Goal: Transaction & Acquisition: Purchase product/service

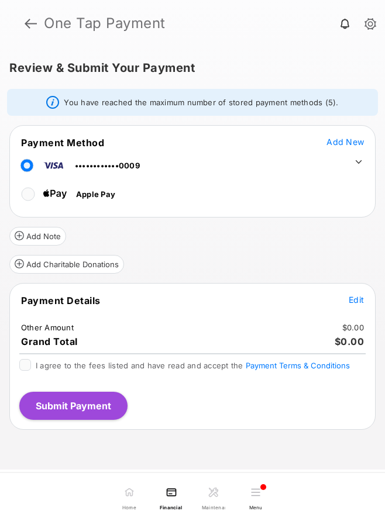
click at [358, 298] on span "Edit" at bounding box center [355, 300] width 15 height 10
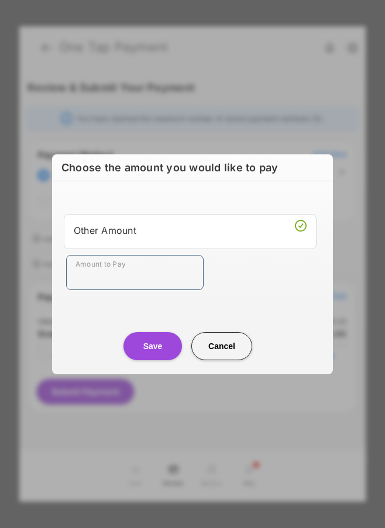
click at [180, 265] on input "Amount to Pay" at bounding box center [134, 272] width 137 height 35
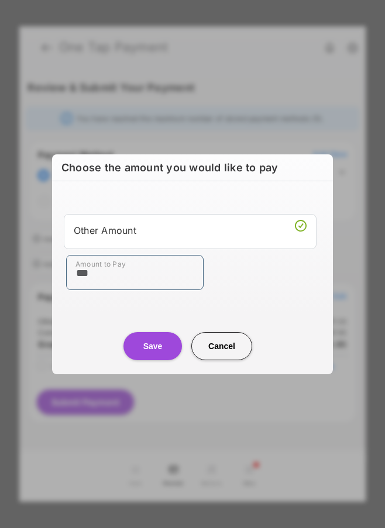
type input "***"
click at [163, 345] on button "Save" at bounding box center [152, 346] width 58 height 28
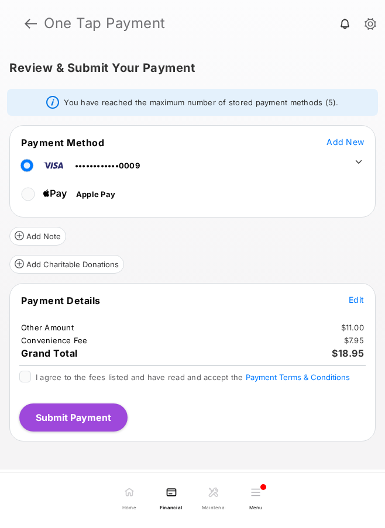
click at [354, 162] on icon at bounding box center [358, 162] width 11 height 11
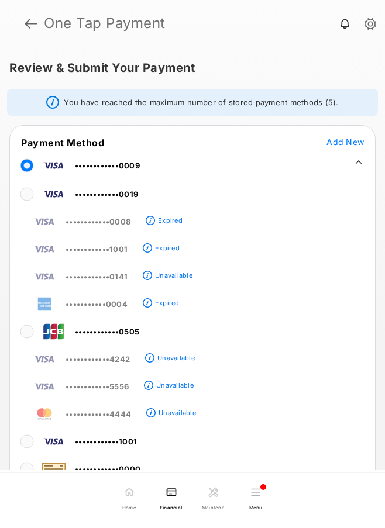
click at [354, 164] on icon at bounding box center [358, 162] width 11 height 11
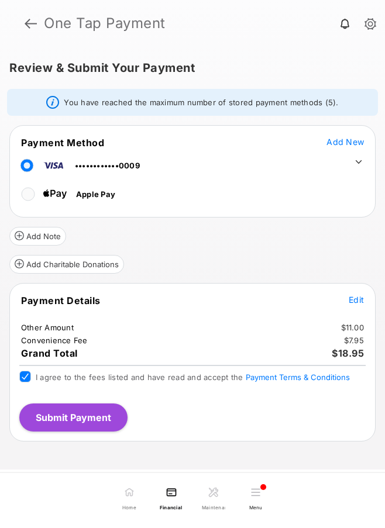
click at [93, 418] on button "Submit Payment" at bounding box center [73, 417] width 108 height 28
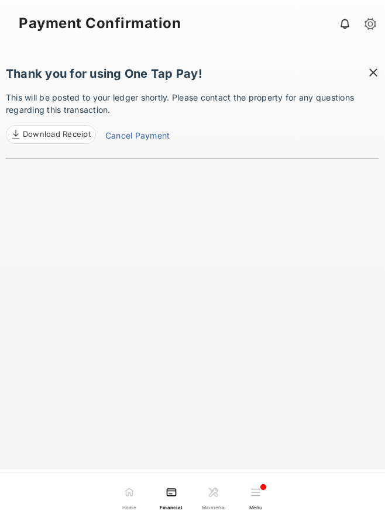
click at [376, 73] on span at bounding box center [373, 74] width 12 height 15
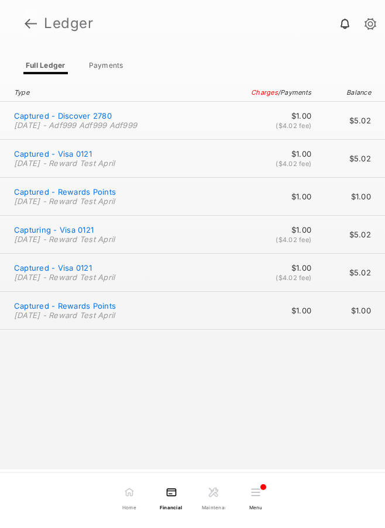
click at [29, 21] on link at bounding box center [31, 23] width 12 height 28
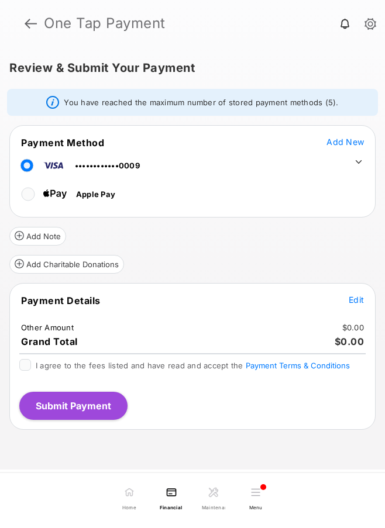
click at [359, 301] on span "Edit" at bounding box center [355, 300] width 15 height 10
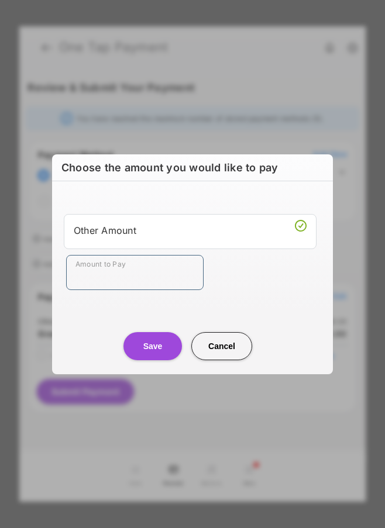
click at [173, 268] on input "Amount to Pay" at bounding box center [134, 272] width 137 height 35
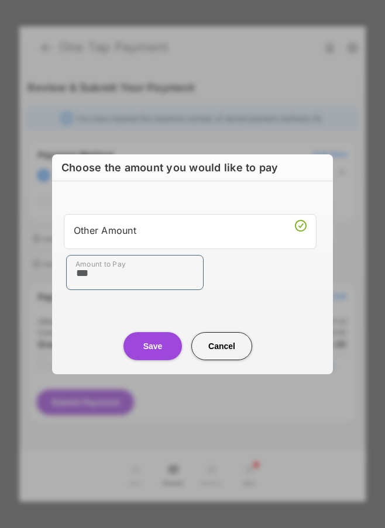
type input "***"
click at [153, 336] on button "Save" at bounding box center [152, 346] width 58 height 28
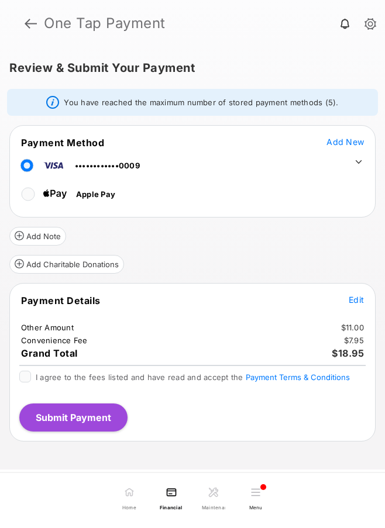
click at [352, 302] on span "Edit" at bounding box center [355, 300] width 15 height 10
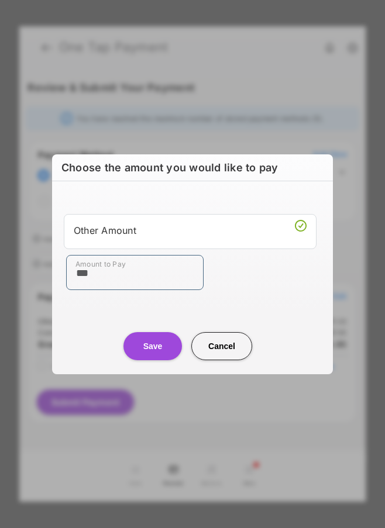
click at [150, 279] on input "***" at bounding box center [134, 272] width 137 height 35
type input "**"
click at [146, 345] on button "Save" at bounding box center [152, 346] width 58 height 28
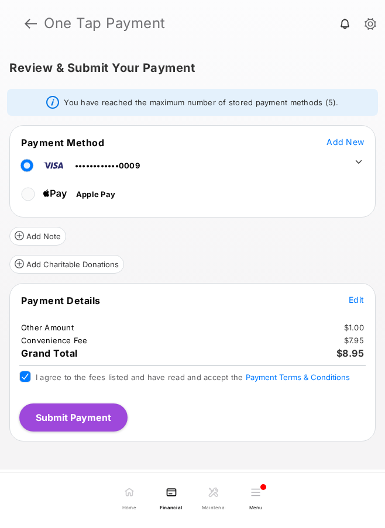
click at [87, 417] on button "Submit Payment" at bounding box center [73, 417] width 108 height 28
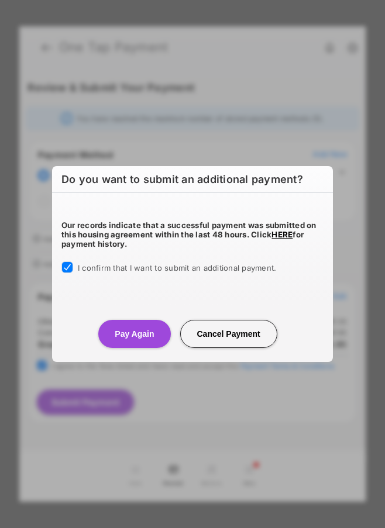
click at [128, 335] on button "Pay Again" at bounding box center [134, 334] width 72 height 28
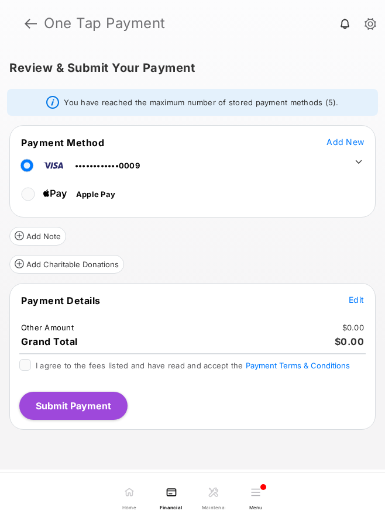
click at [362, 158] on icon at bounding box center [358, 162] width 11 height 11
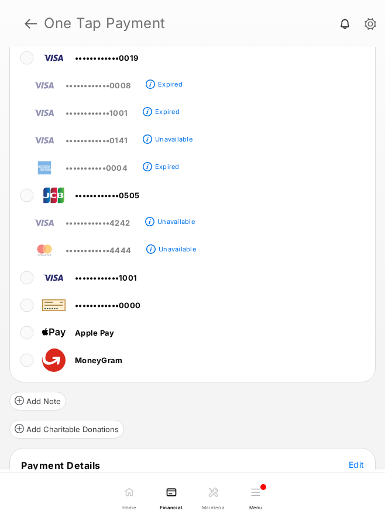
scroll to position [140, 0]
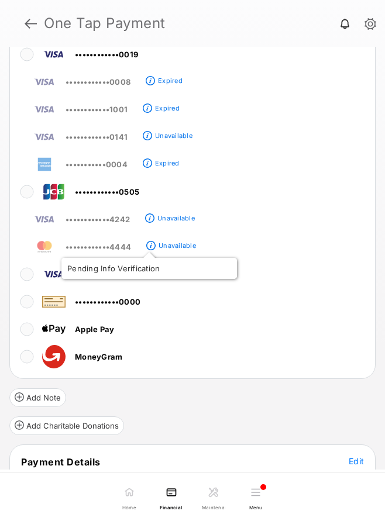
click at [153, 247] on span at bounding box center [150, 247] width 9 height 9
click at [147, 245] on span at bounding box center [150, 247] width 9 height 9
click at [150, 247] on span at bounding box center [150, 247] width 9 height 9
click at [24, 23] on header "One Tap Payment" at bounding box center [192, 23] width 385 height 47
click at [25, 24] on link at bounding box center [31, 23] width 12 height 28
